Goal: Information Seeking & Learning: Learn about a topic

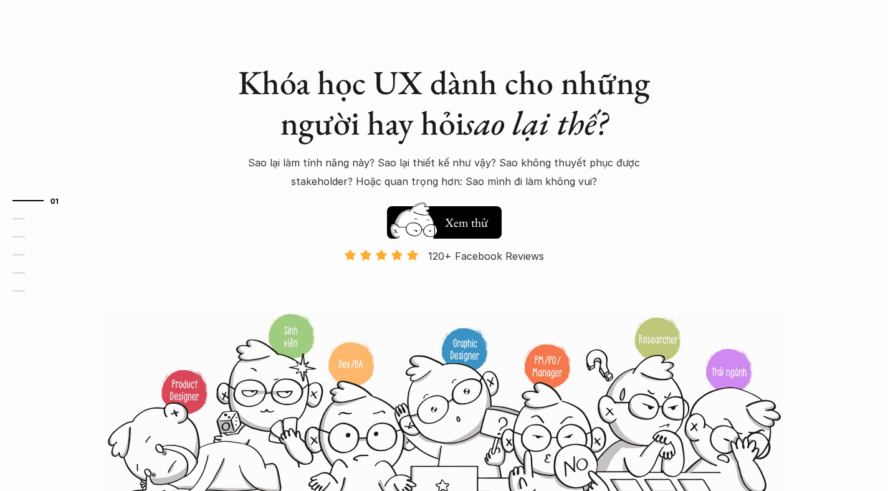
scroll to position [4, 0]
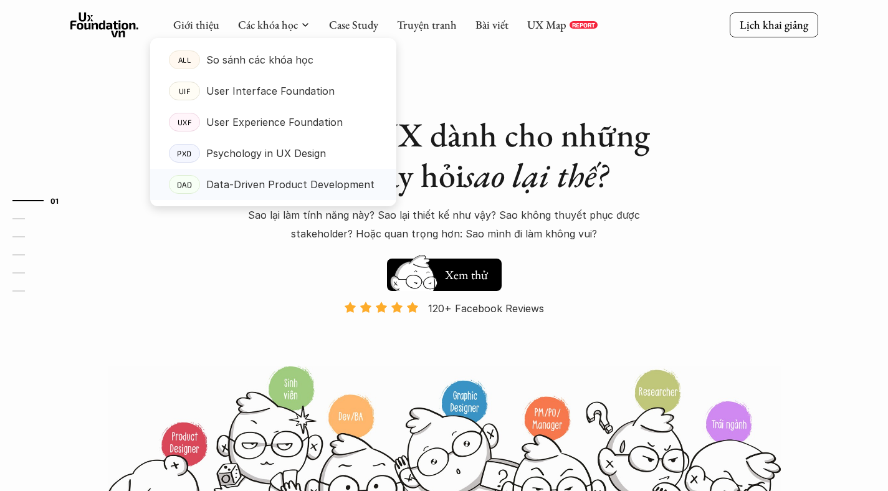
click at [266, 185] on p "Data-Driven Product Development" at bounding box center [290, 184] width 168 height 19
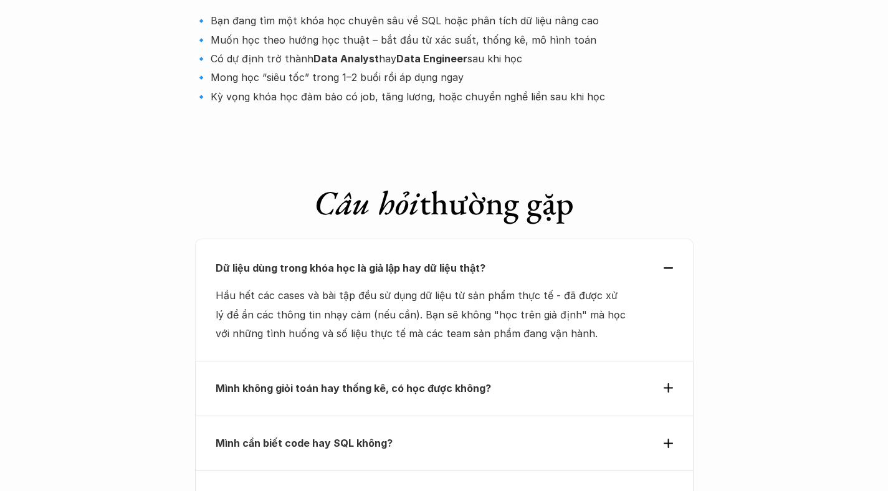
scroll to position [4211, 0]
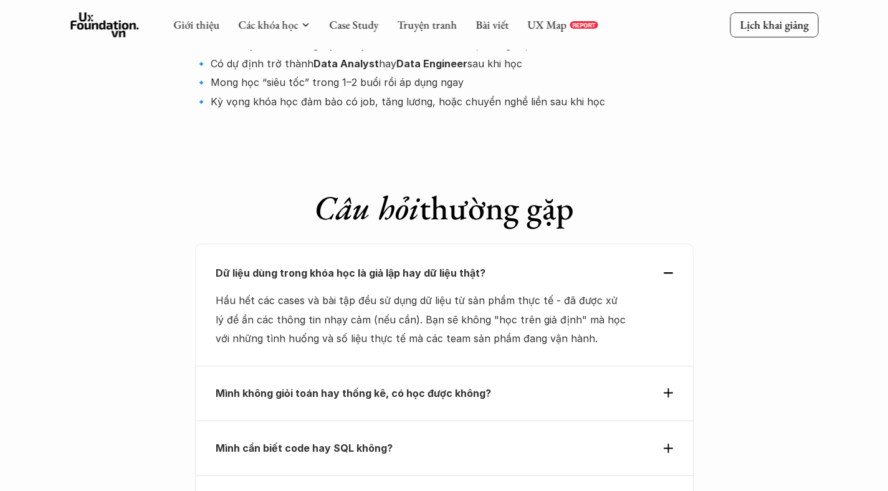
click at [527, 384] on p "Mình không giỏi toán hay thống kê, có học được không?" at bounding box center [422, 393] width 412 height 19
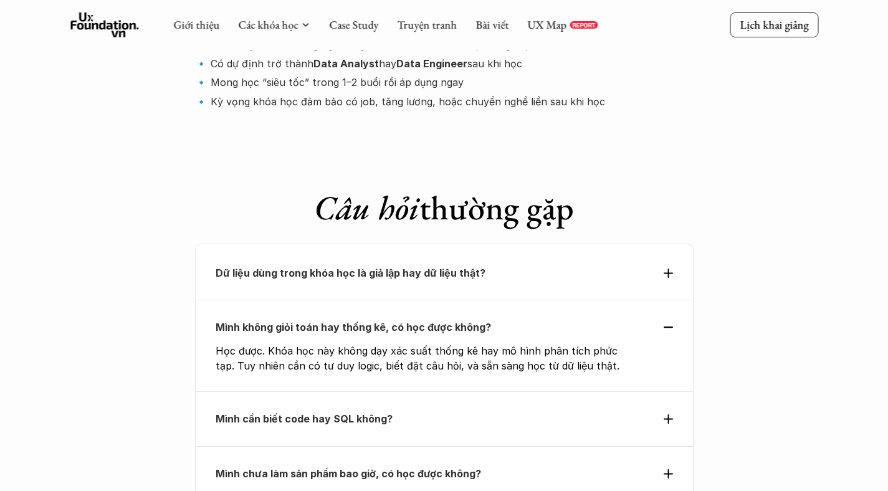
click at [523, 409] on p "Mình cần biết code hay SQL không?" at bounding box center [422, 418] width 412 height 19
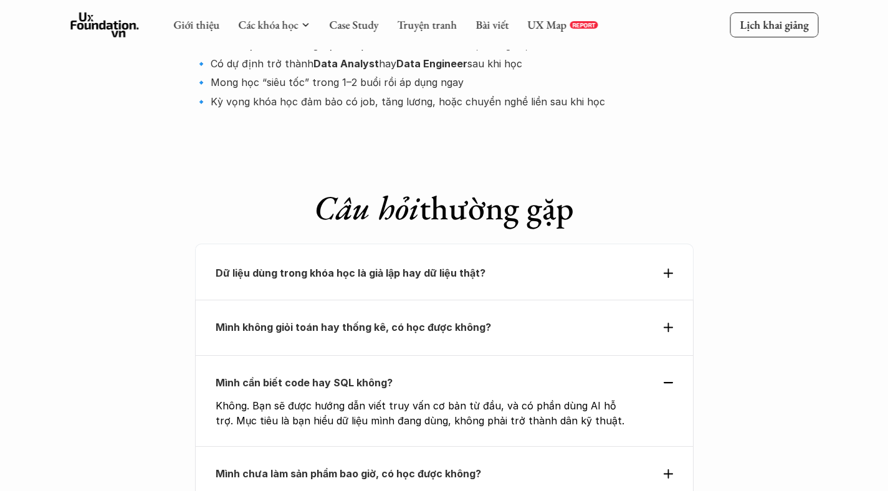
click at [515, 446] on div "Mình chưa làm sản phẩm bao giờ, có học được không?" at bounding box center [444, 473] width 499 height 55
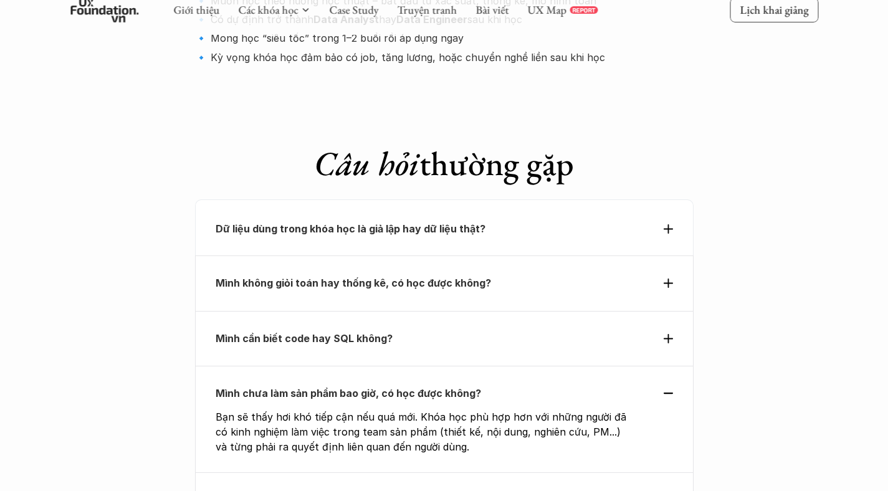
scroll to position [4258, 0]
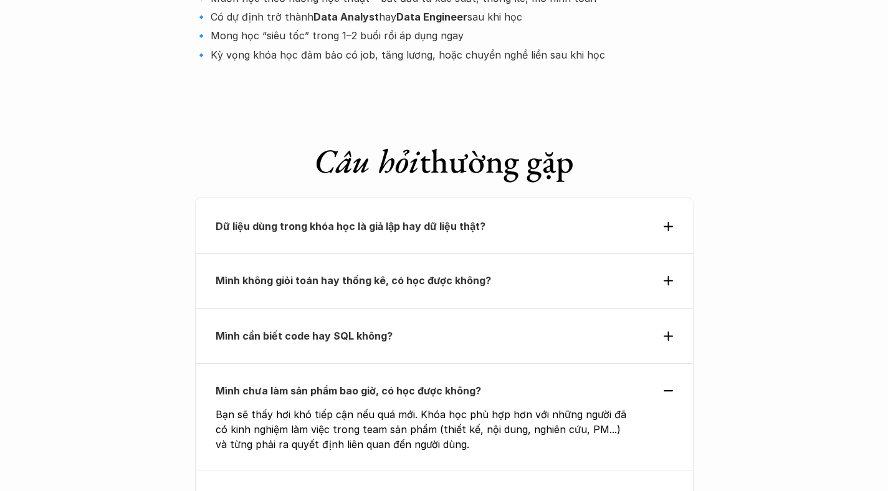
click at [515, 470] on div "Có cần kiến thức nền về UX/UI không?" at bounding box center [444, 497] width 499 height 55
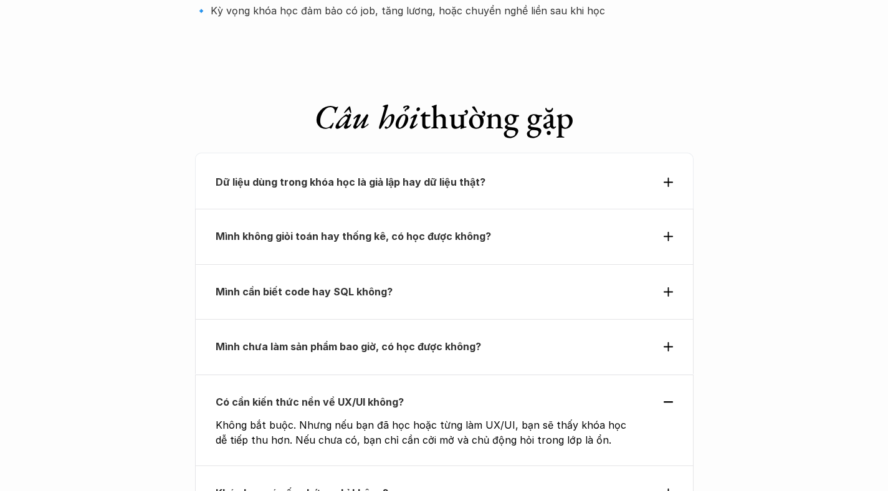
scroll to position [4306, 0]
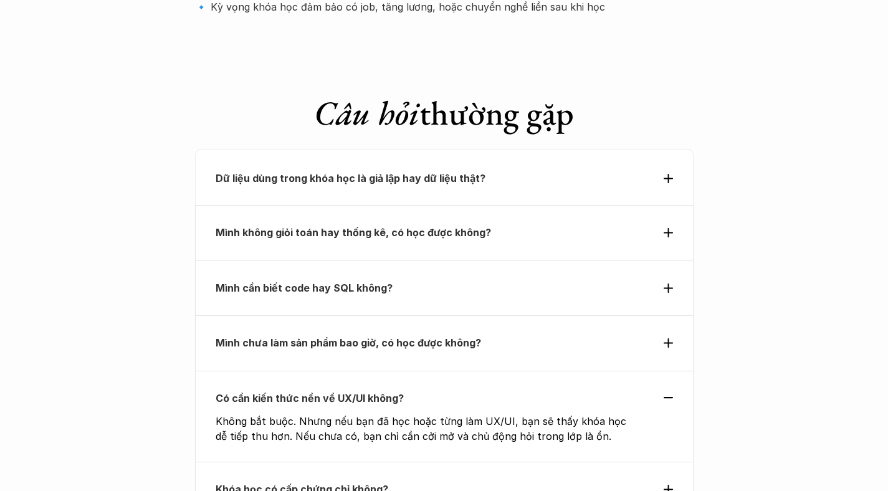
click at [515, 480] on p "Khóa học có cấp chứng chỉ không?" at bounding box center [422, 489] width 412 height 19
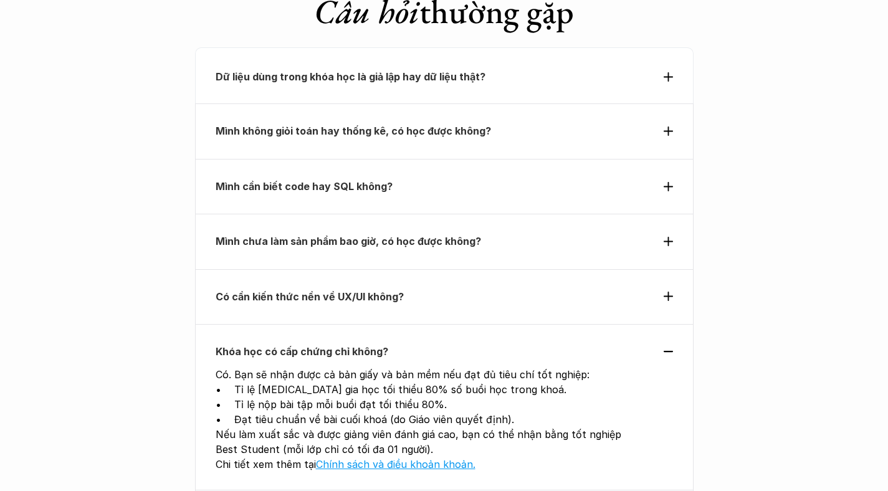
scroll to position [4416, 0]
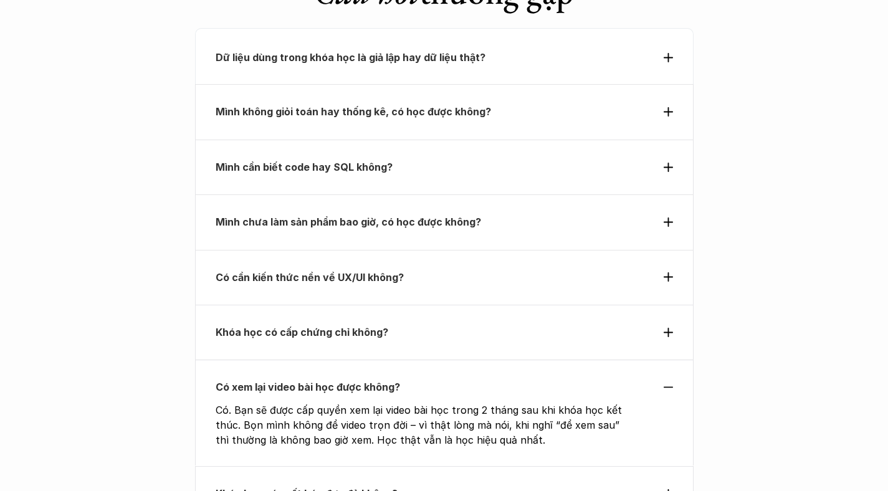
scroll to position [4430, 0]
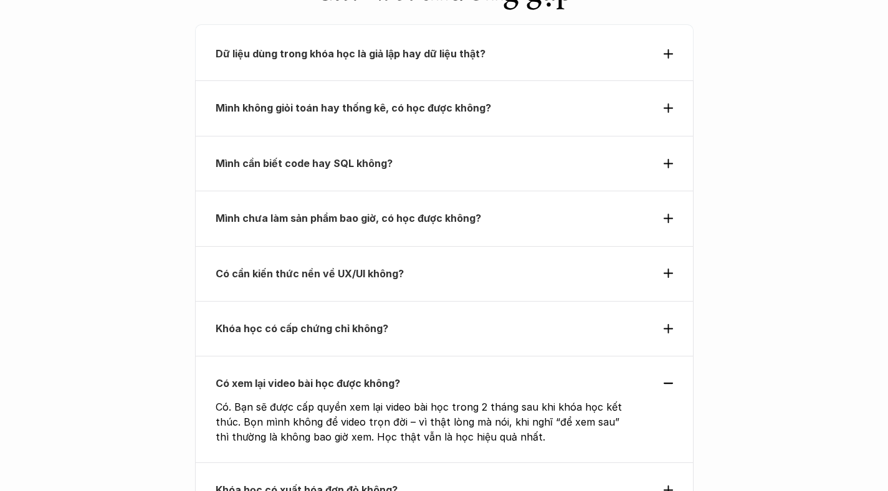
click at [500, 462] on div "Khóa học có xuất hóa đơn đỏ không?" at bounding box center [444, 489] width 499 height 55
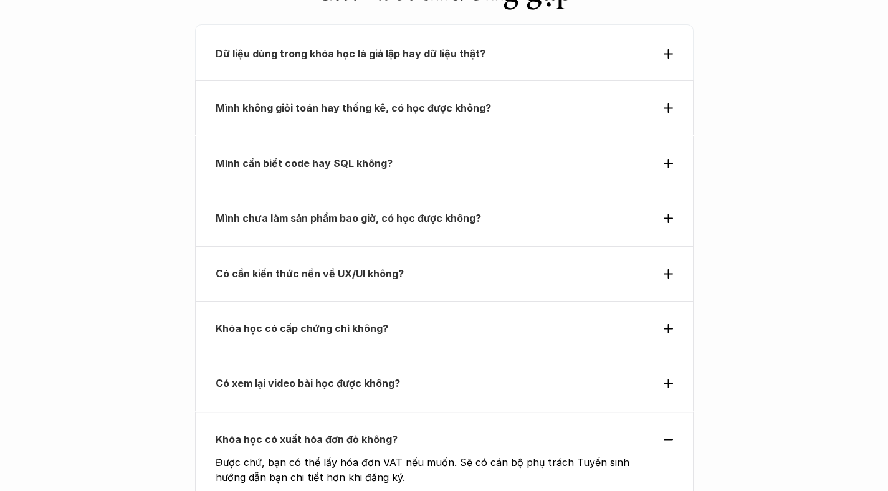
scroll to position [4468, 0]
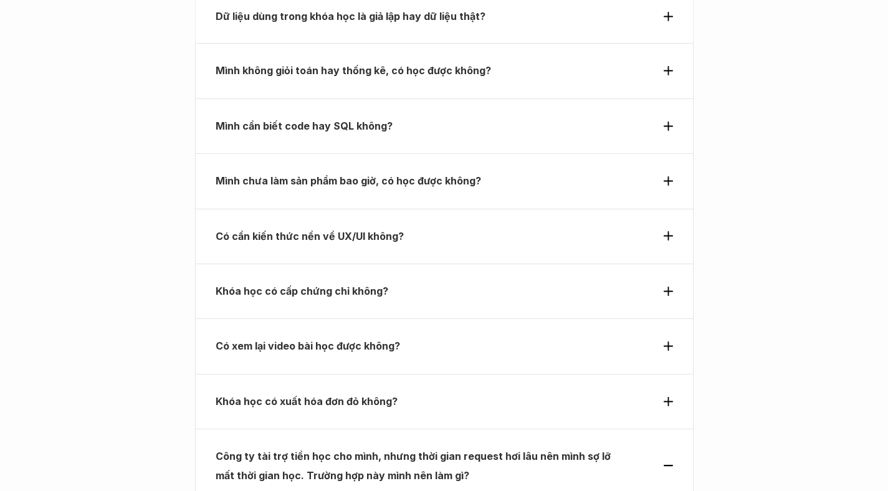
scroll to position [4595, 0]
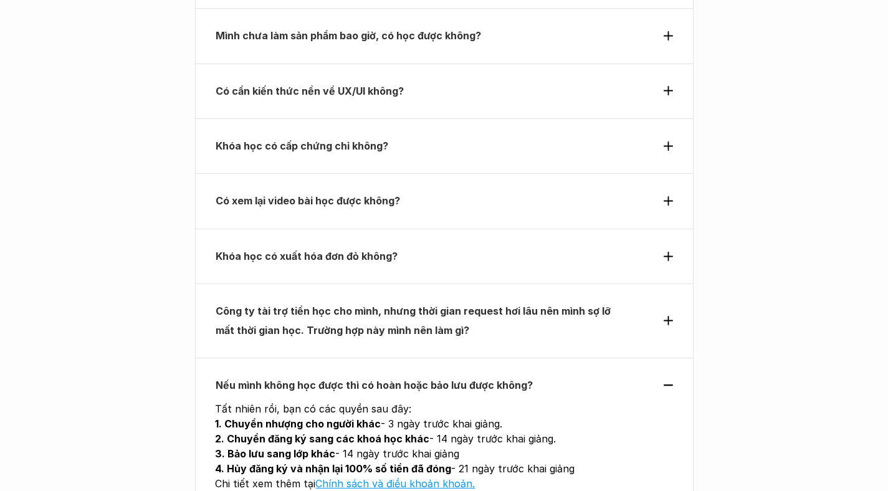
scroll to position [4614, 0]
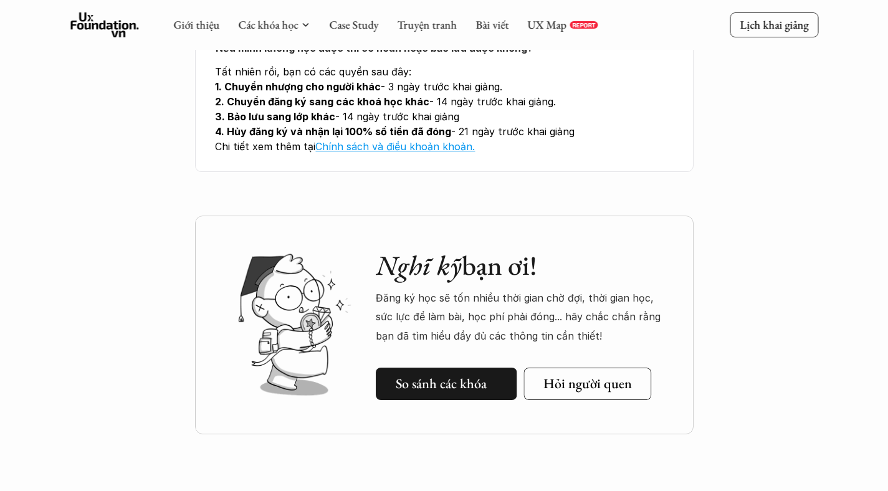
click at [474, 376] on h5 "So sánh các khóa" at bounding box center [441, 384] width 91 height 16
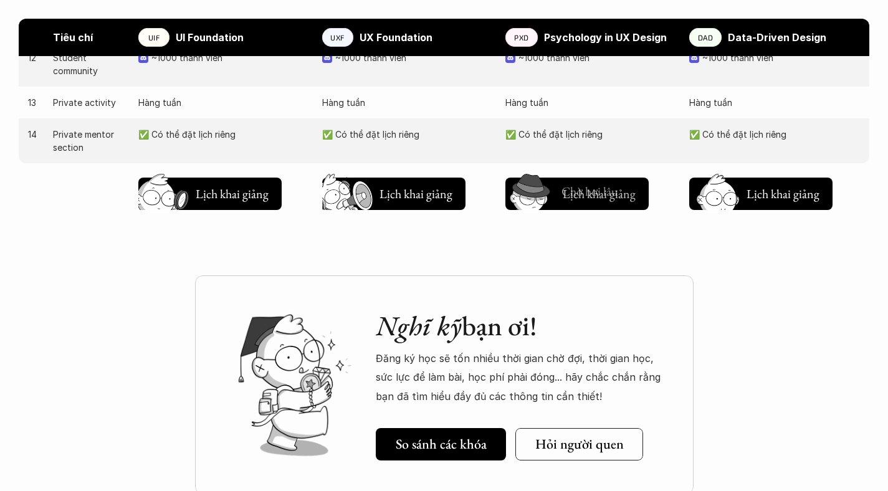
scroll to position [1498, 0]
